Goal: Navigation & Orientation: Find specific page/section

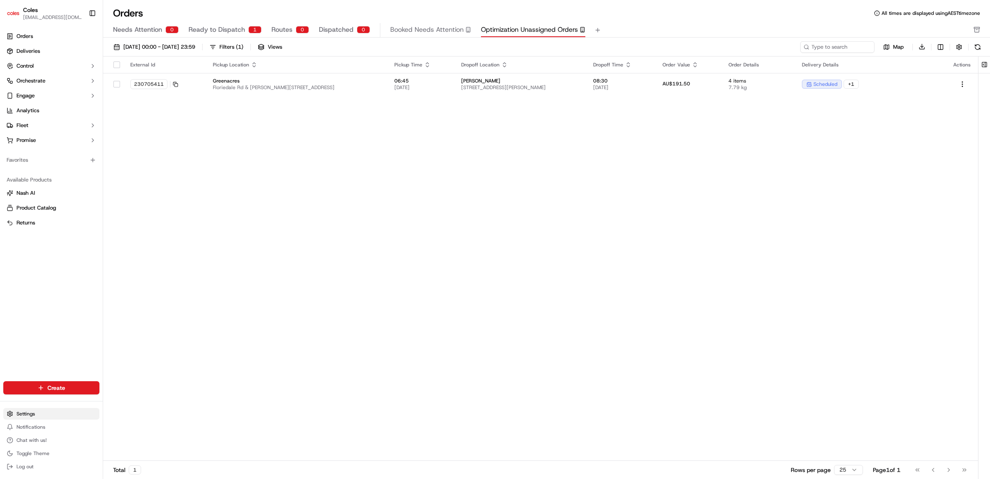
click at [29, 411] on html "Coles [EMAIL_ADDRESS][PERSON_NAME][DOMAIN_NAME] Toggle Sidebar Orders Deliverie…" at bounding box center [495, 239] width 990 height 479
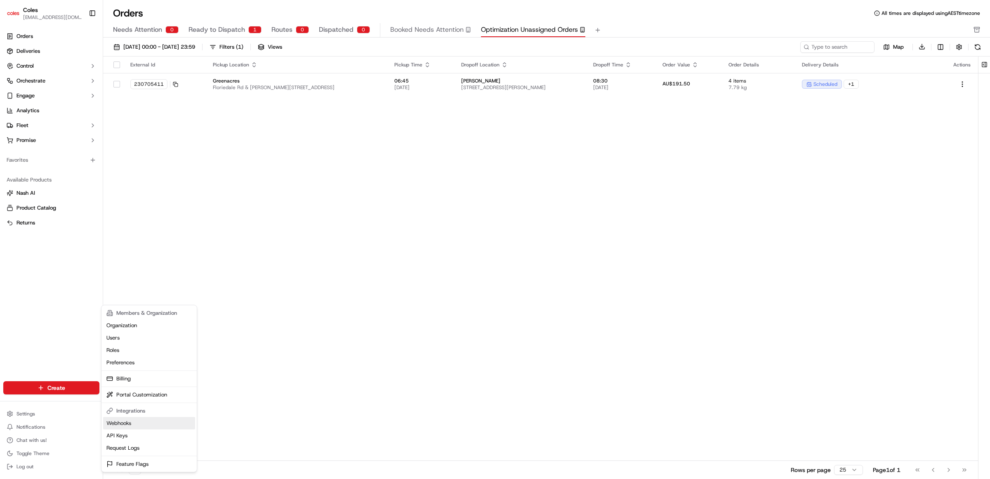
click at [139, 424] on link "Webhooks" at bounding box center [149, 423] width 92 height 12
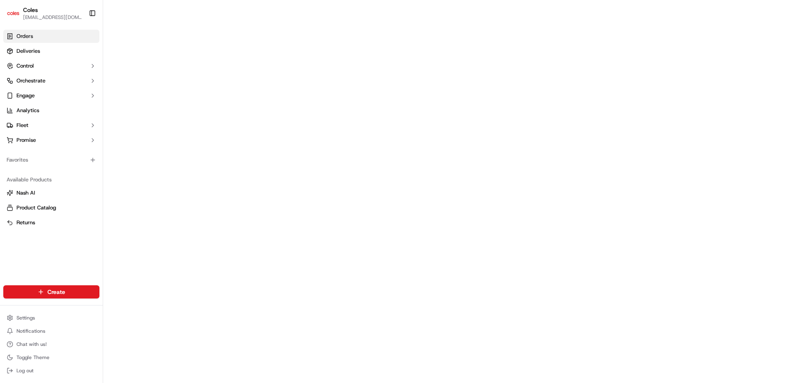
click at [22, 30] on link "Orders" at bounding box center [51, 36] width 96 height 13
